Goal: Transaction & Acquisition: Book appointment/travel/reservation

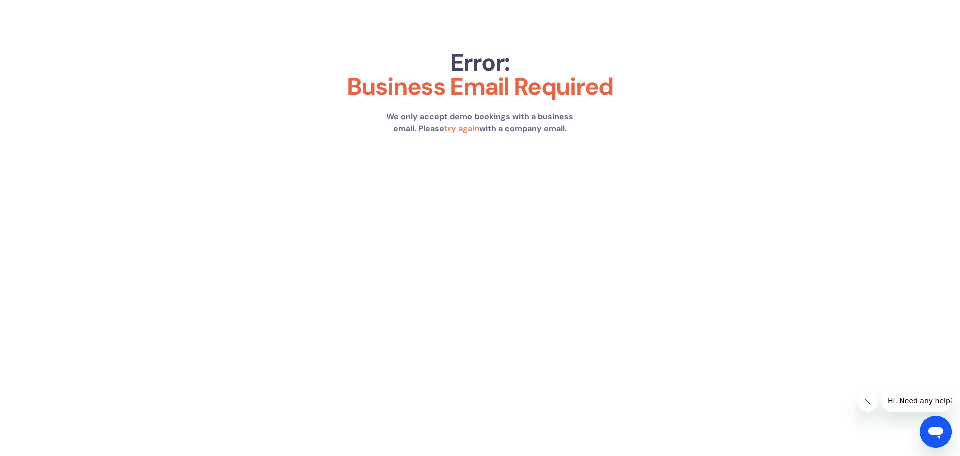
drag, startPoint x: 328, startPoint y: 130, endPoint x: 650, endPoint y: 236, distance: 339.4
click at [650, 236] on body "About Us Error: Business Email Required We only accept demo bookings with a bus…" at bounding box center [480, 228] width 960 height 456
click at [865, 405] on icon "Close message from company" at bounding box center [868, 402] width 8 height 8
drag, startPoint x: 629, startPoint y: 278, endPoint x: 580, endPoint y: 240, distance: 61.6
click at [625, 275] on body "About Us Error: Business Email Required We only accept demo bookings with a bus…" at bounding box center [480, 228] width 960 height 456
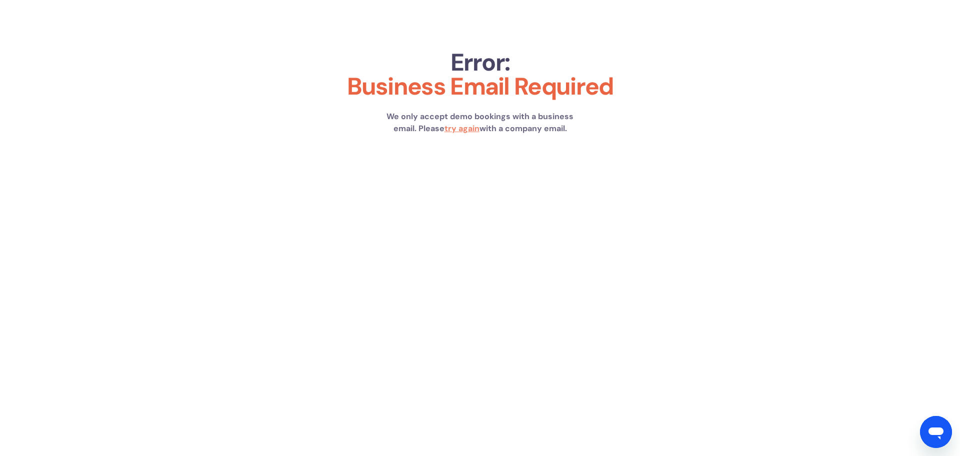
click at [461, 128] on strong "try again" at bounding box center [462, 128] width 35 height 11
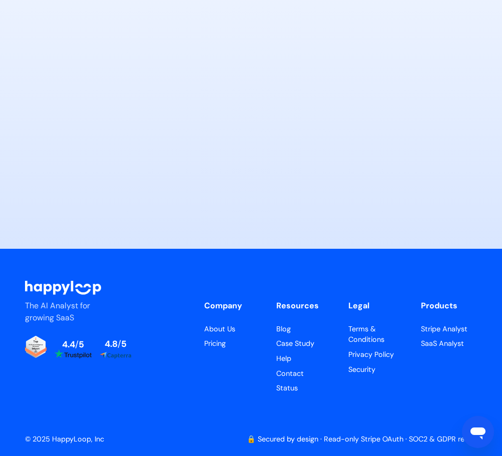
scroll to position [4928, 0]
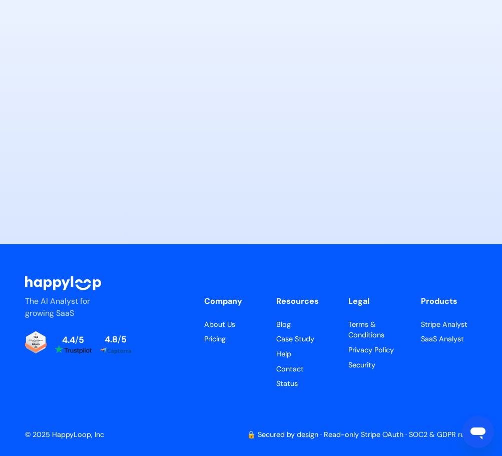
click at [25, 87] on div at bounding box center [251, 10] width 482 height 400
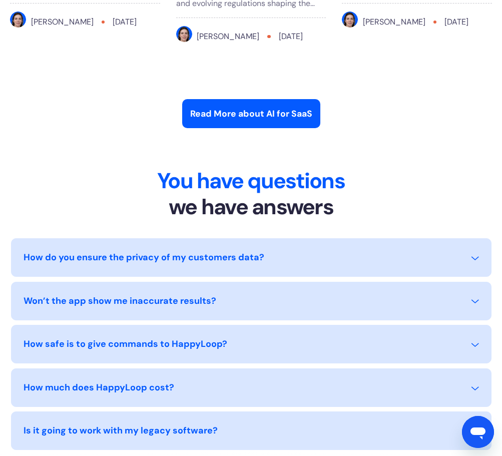
scroll to position [3674, 0]
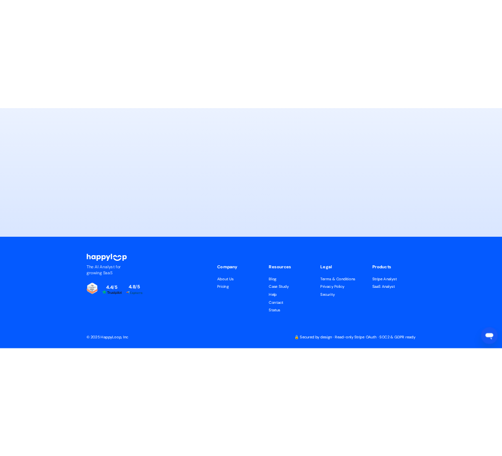
scroll to position [4924, 0]
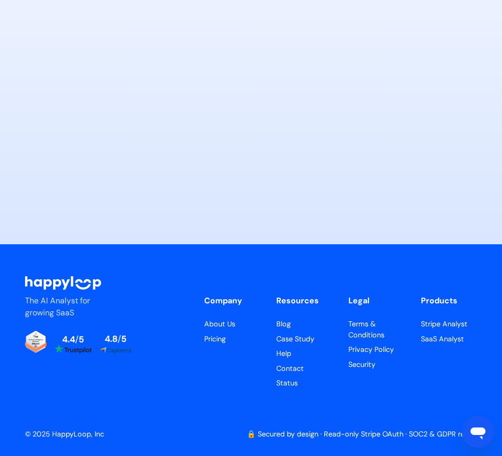
scroll to position [4951, 0]
drag, startPoint x: 428, startPoint y: 101, endPoint x: 472, endPoint y: 279, distance: 183.8
click at [472, 210] on div at bounding box center [251, 10] width 482 height 400
